Goal: Transaction & Acquisition: Purchase product/service

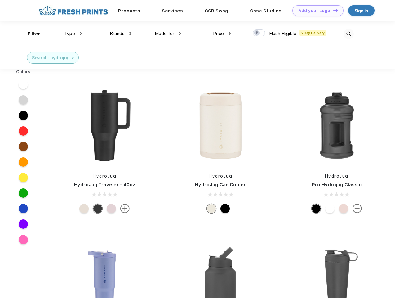
click at [316, 11] on link "Add your Logo Design Tool" at bounding box center [317, 10] width 51 height 11
click at [0, 0] on div "Design Tool" at bounding box center [0, 0] width 0 height 0
click at [333, 10] on link "Add your Logo Design Tool" at bounding box center [317, 10] width 51 height 11
click at [30, 34] on div "Filter" at bounding box center [34, 33] width 13 height 7
click at [73, 33] on span "Type" at bounding box center [69, 34] width 11 height 6
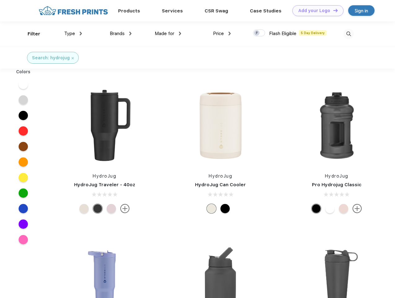
click at [121, 33] on span "Brands" at bounding box center [117, 34] width 15 height 6
click at [168, 33] on span "Made for" at bounding box center [165, 34] width 20 height 6
click at [222, 33] on span "Price" at bounding box center [218, 34] width 11 height 6
click at [259, 33] on div at bounding box center [259, 32] width 12 height 7
click at [257, 33] on input "checkbox" at bounding box center [255, 31] width 4 height 4
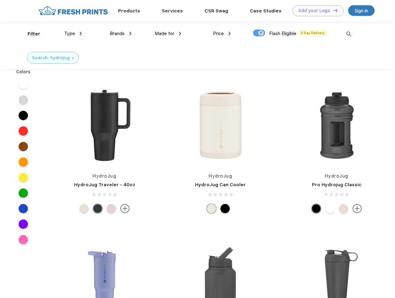
click at [349, 34] on img at bounding box center [349, 34] width 10 height 10
